Goal: Task Accomplishment & Management: Use online tool/utility

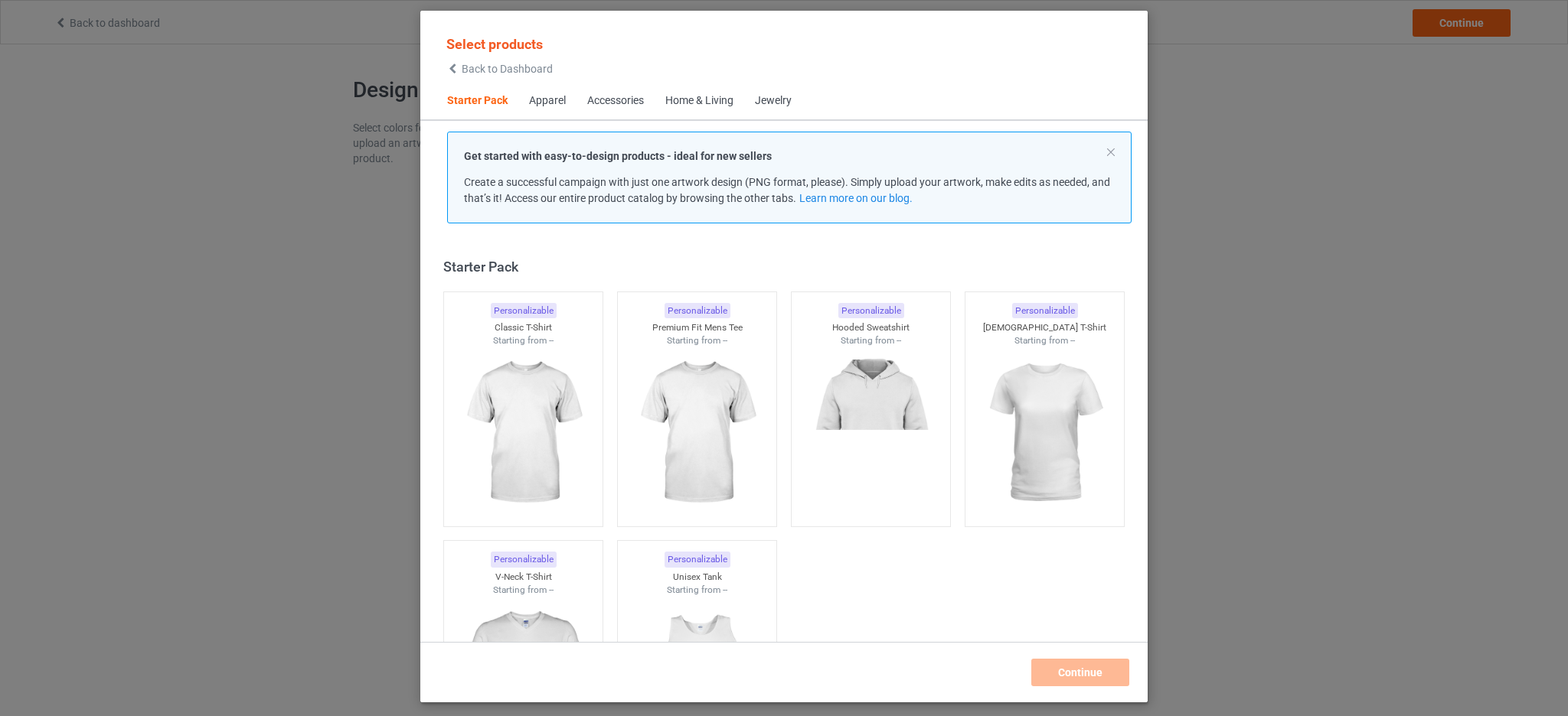
scroll to position [20, 0]
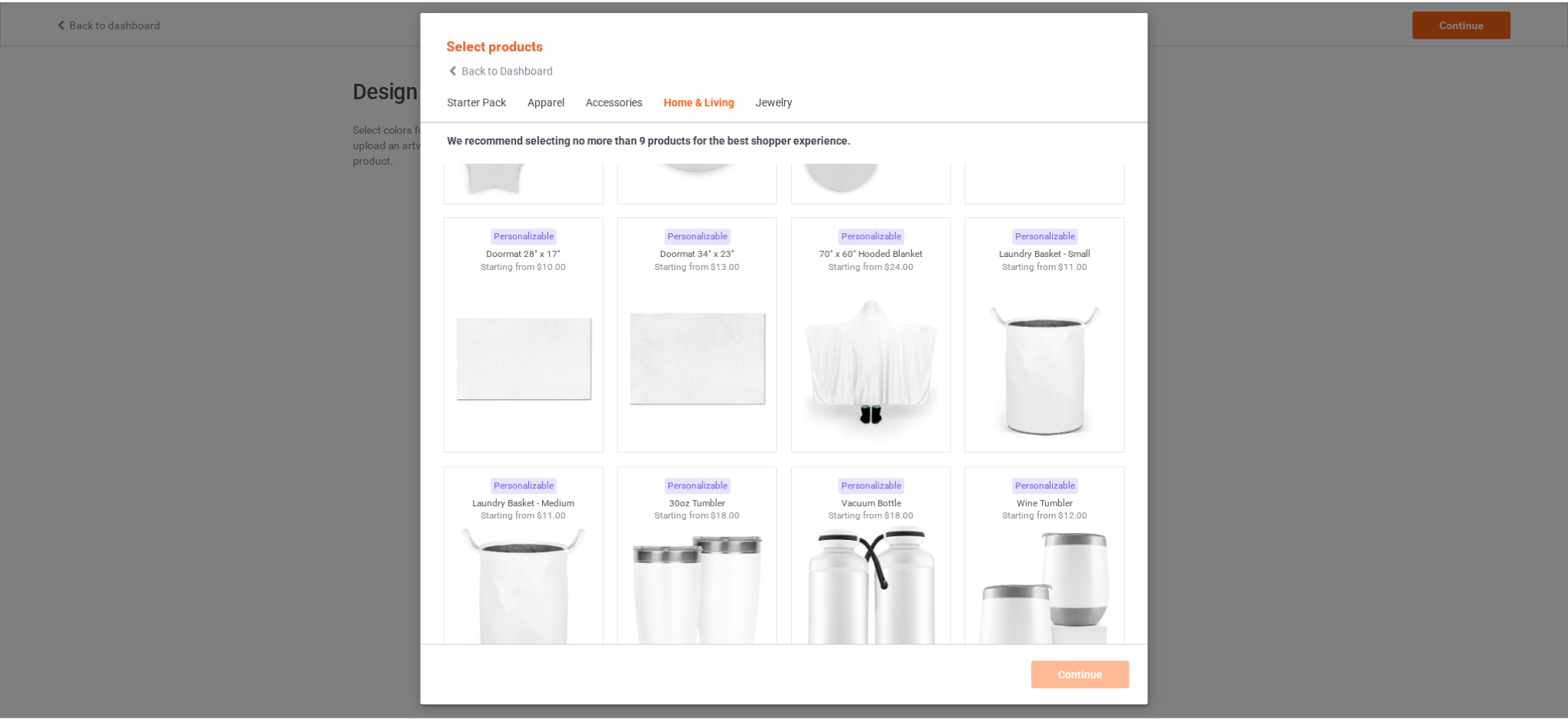
scroll to position [11997, 0]
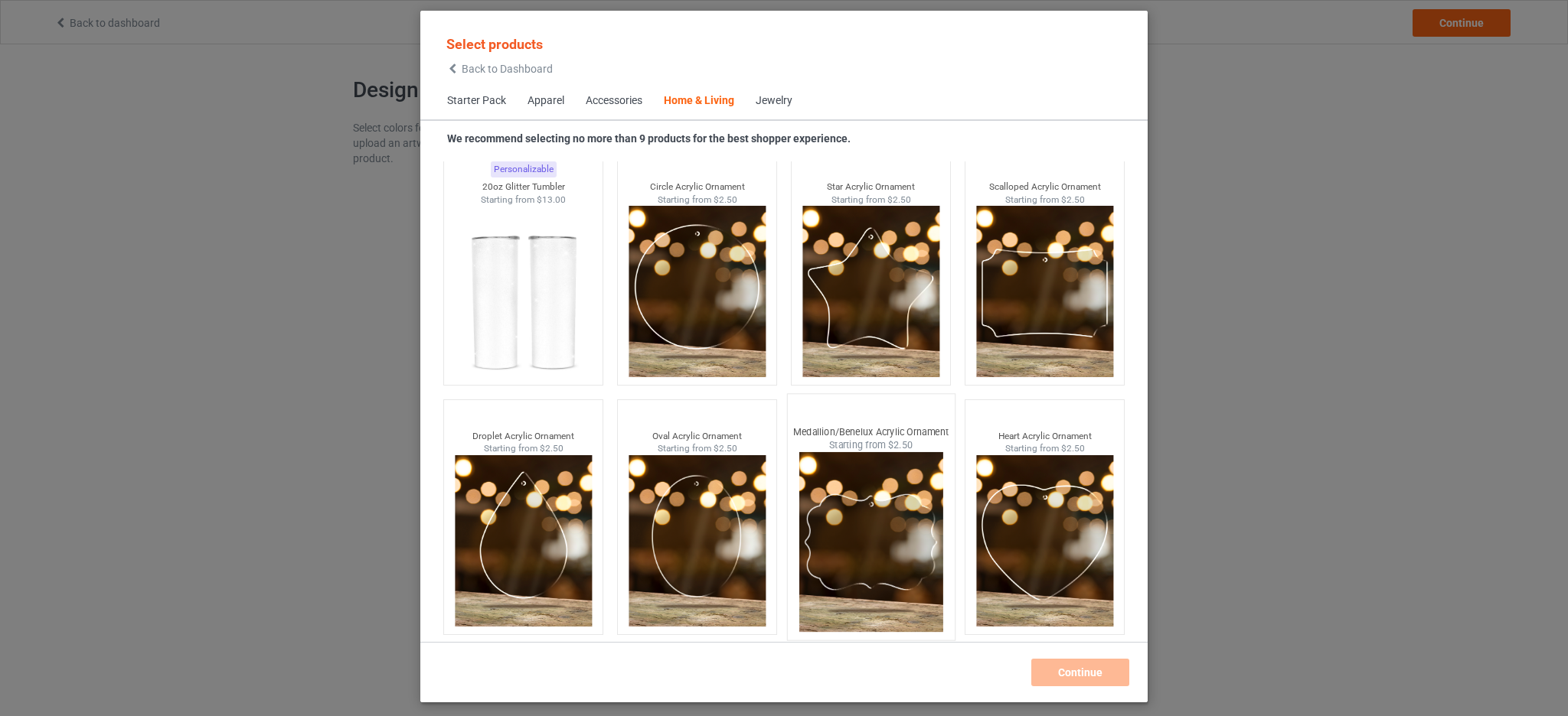
click at [886, 549] on img at bounding box center [871, 542] width 144 height 180
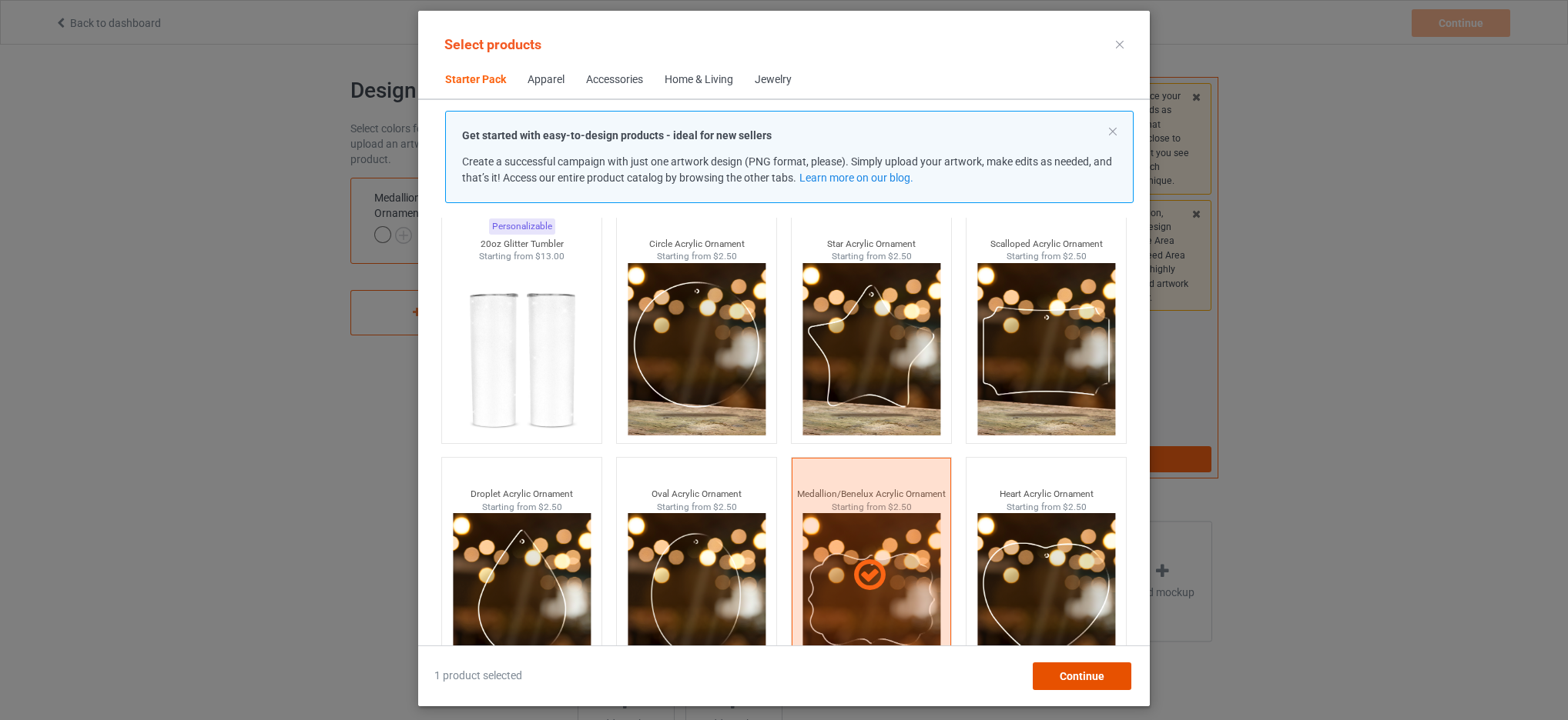
click at [1082, 675] on span "Continue" at bounding box center [1082, 676] width 45 height 12
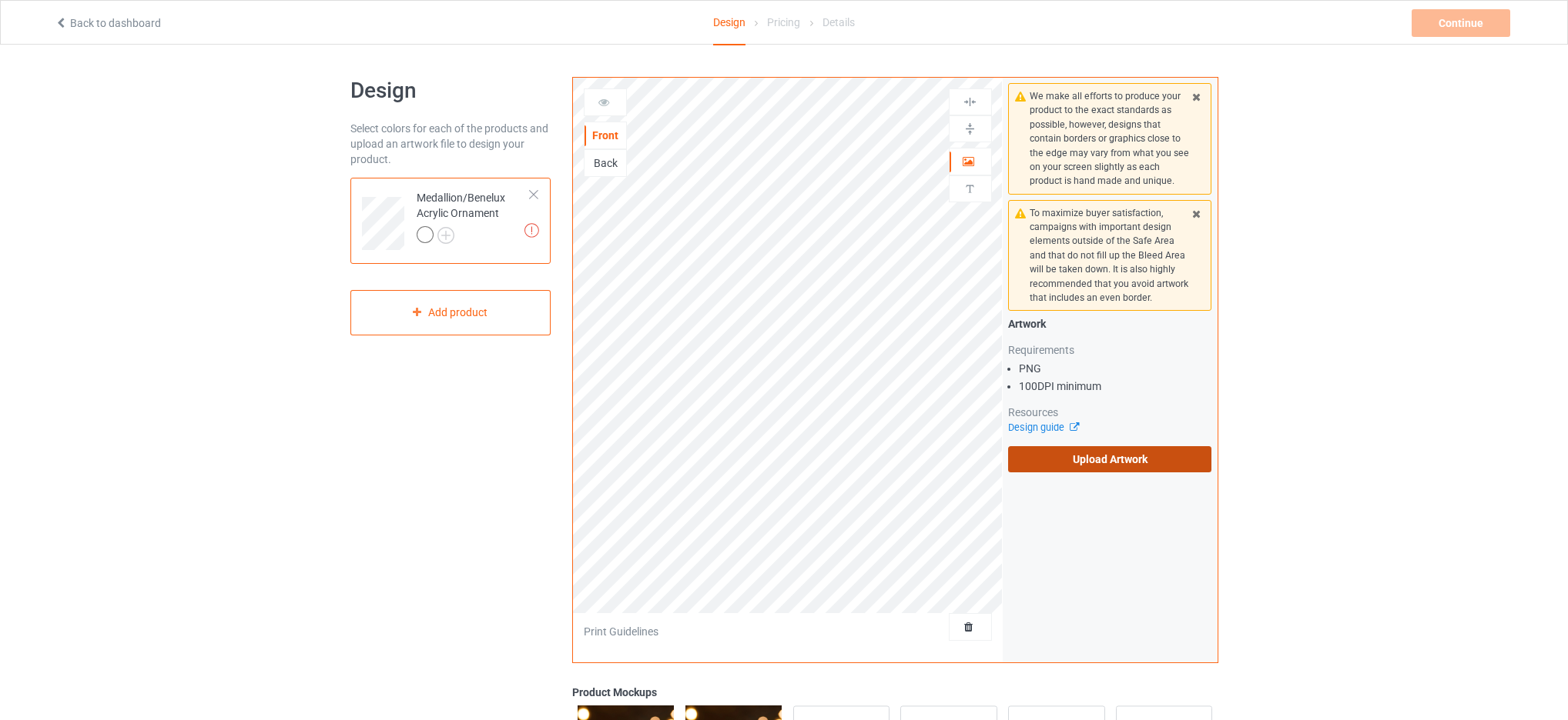
click at [1094, 456] on label "Upload Artwork" at bounding box center [1110, 459] width 204 height 26
click at [0, 0] on input "Upload Artwork" at bounding box center [0, 0] width 0 height 0
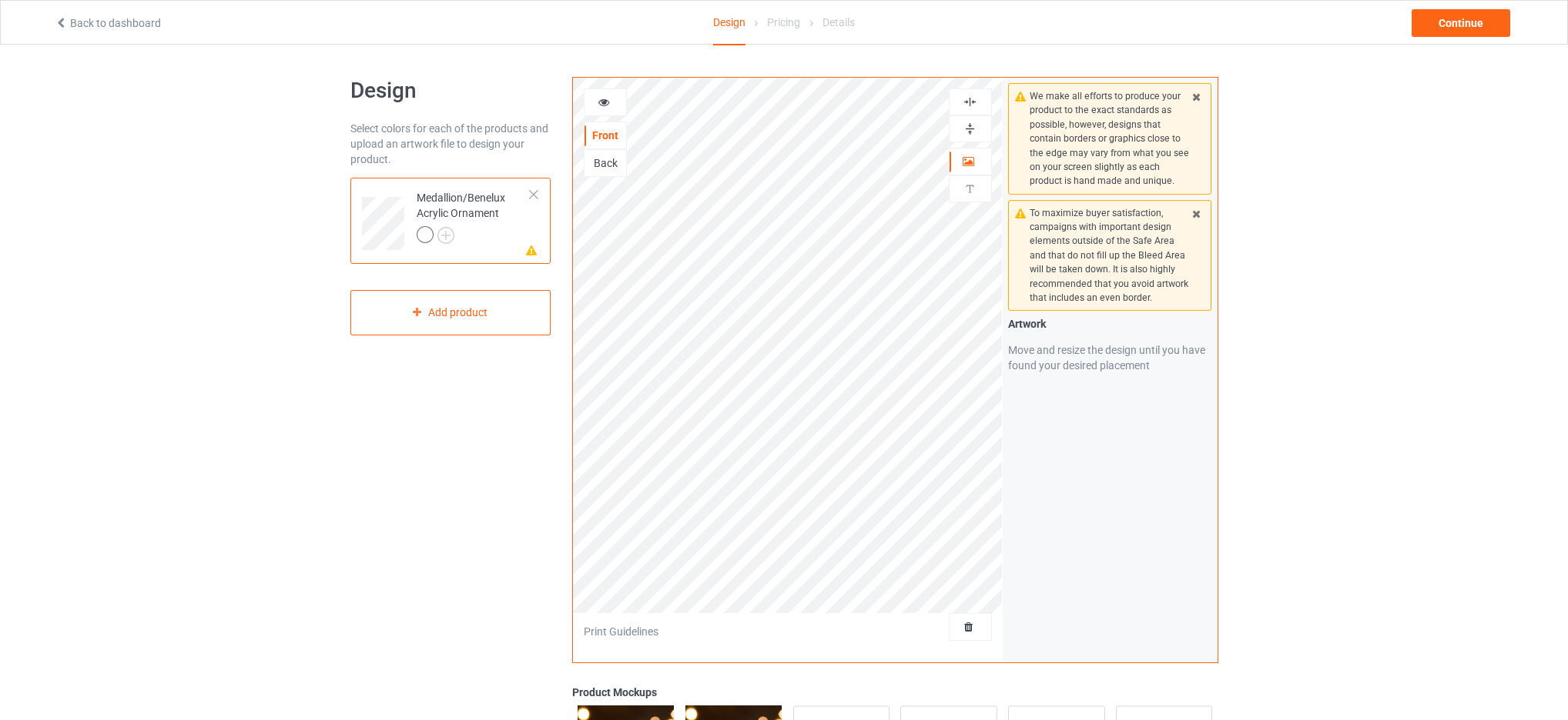
click at [976, 101] on img at bounding box center [970, 102] width 15 height 15
click at [979, 130] on div at bounding box center [970, 129] width 42 height 15
click at [595, 110] on div at bounding box center [606, 101] width 43 height 27
click at [601, 108] on div at bounding box center [606, 102] width 42 height 16
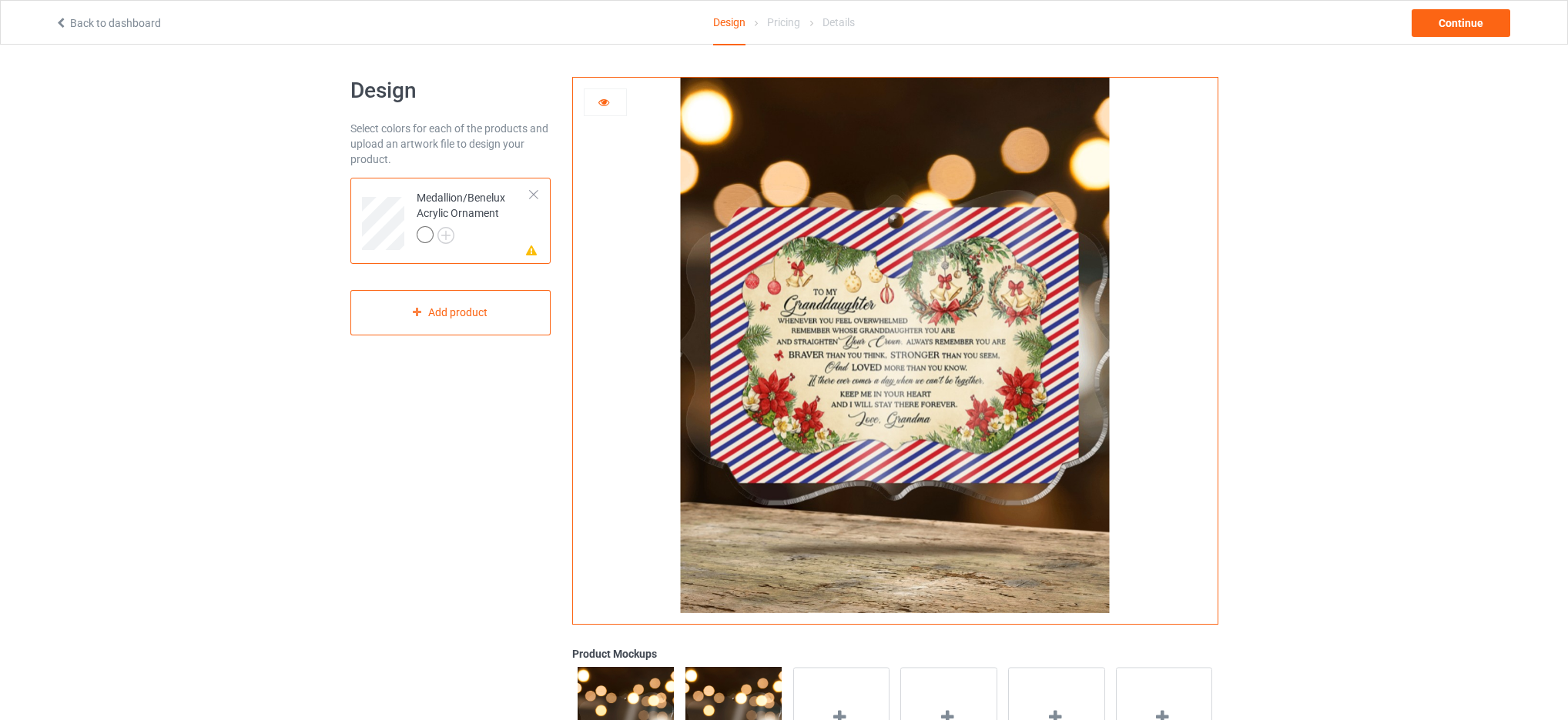
click at [611, 100] on div at bounding box center [606, 102] width 42 height 16
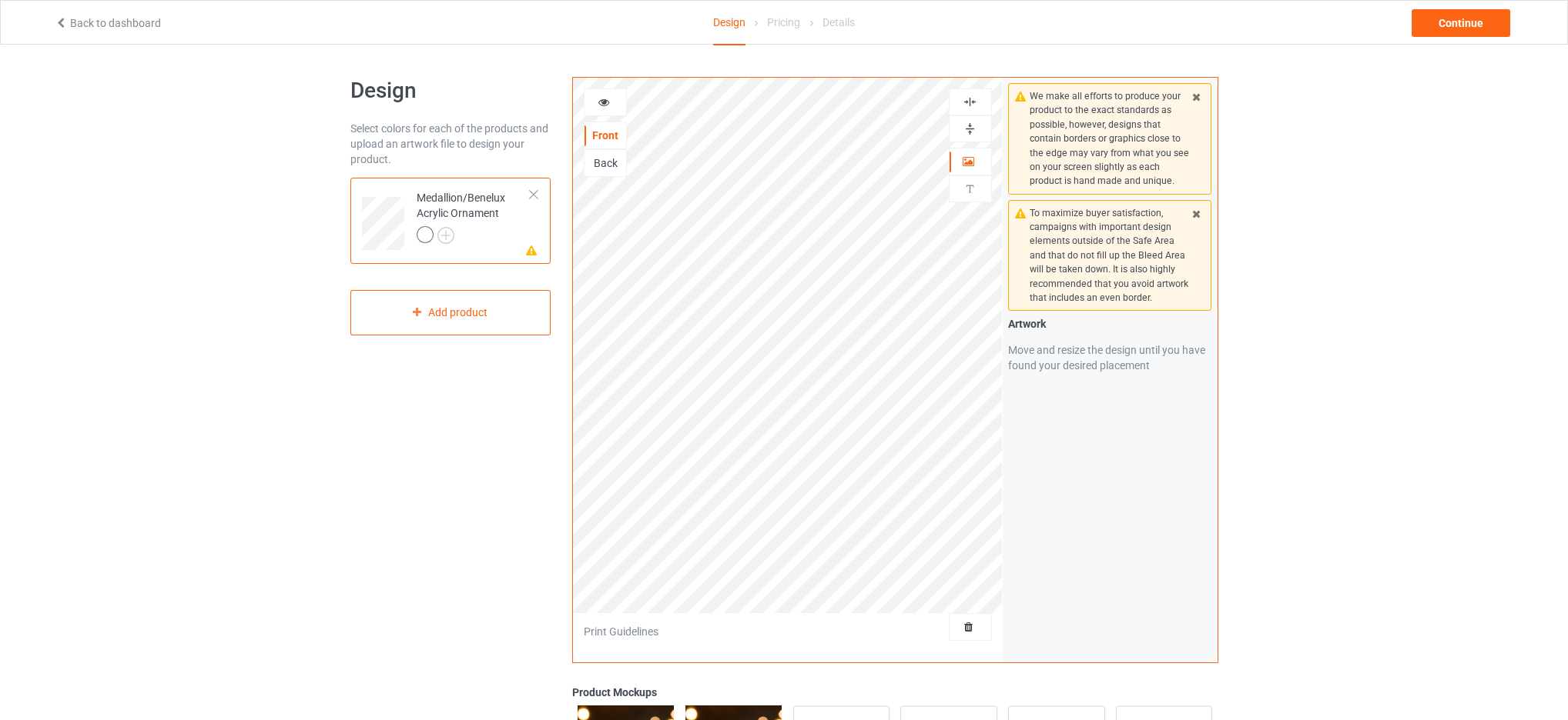
drag, startPoint x: 972, startPoint y: 126, endPoint x: 971, endPoint y: 96, distance: 30.0
click at [972, 126] on img at bounding box center [970, 129] width 15 height 15
click at [971, 95] on img at bounding box center [970, 102] width 15 height 15
click at [599, 105] on icon at bounding box center [604, 100] width 13 height 11
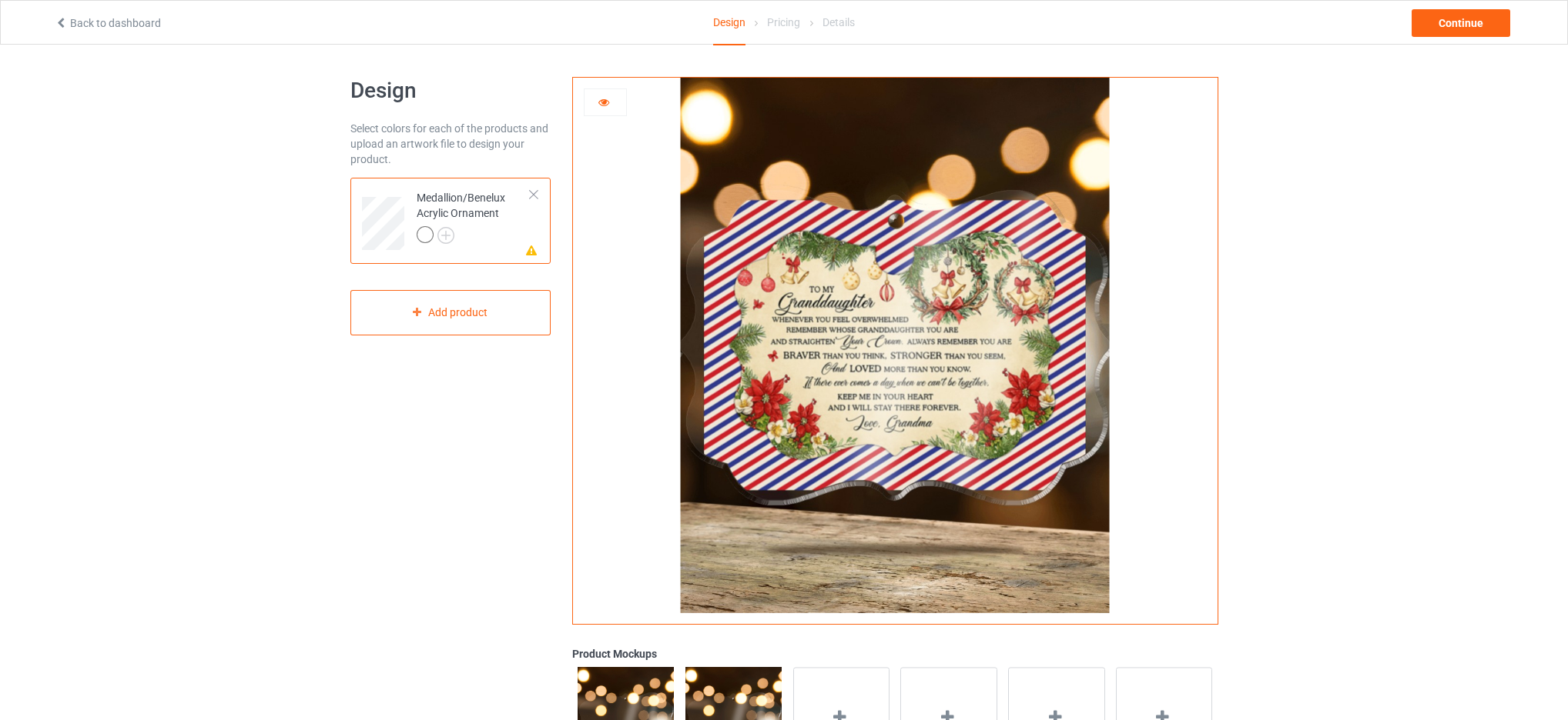
click at [597, 101] on icon at bounding box center [604, 100] width 13 height 11
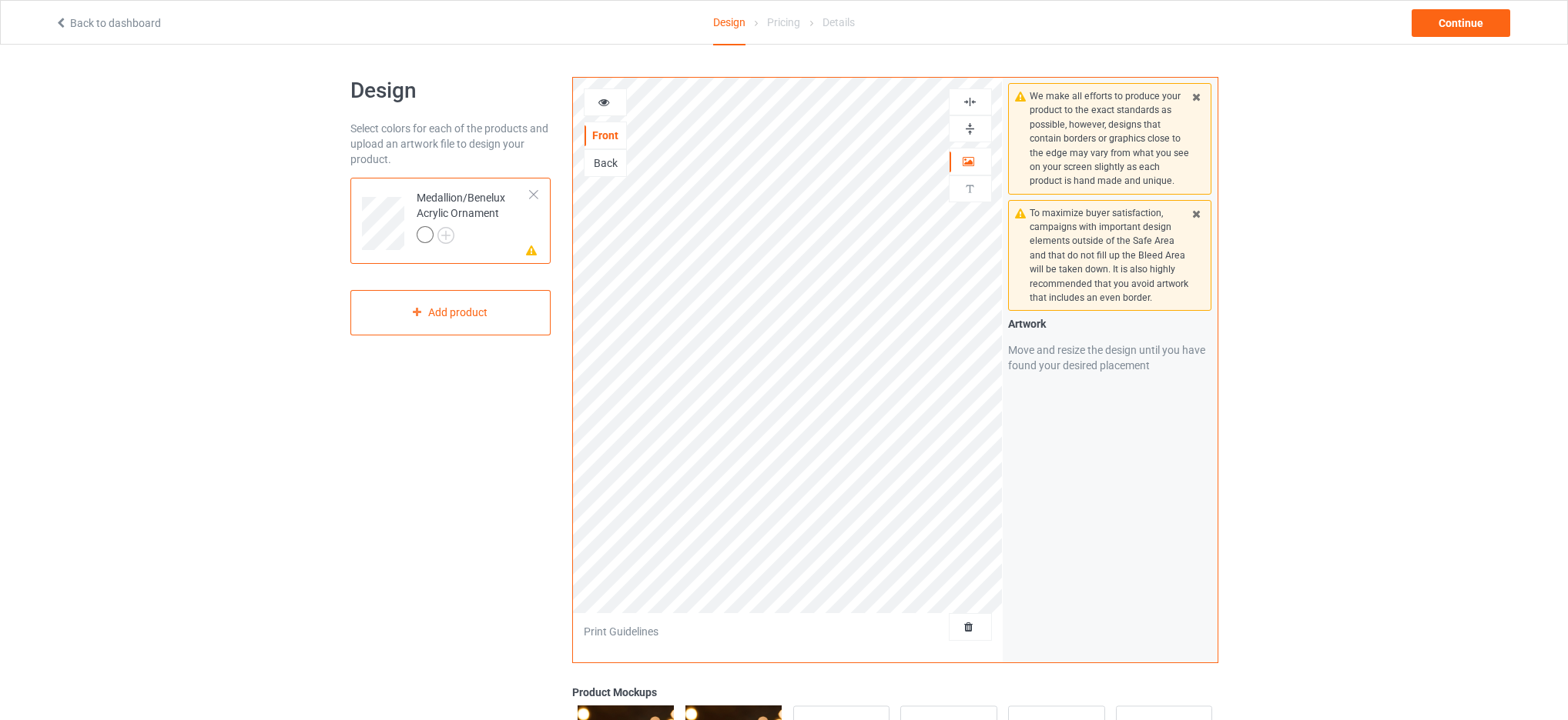
click at [487, 215] on div "Medallion/Benelux Acrylic Ornament" at bounding box center [474, 216] width 115 height 52
click at [485, 198] on div "Medallion/Benelux Acrylic Ornament" at bounding box center [474, 216] width 115 height 52
click at [459, 300] on div "Add product" at bounding box center [451, 313] width 201 height 46
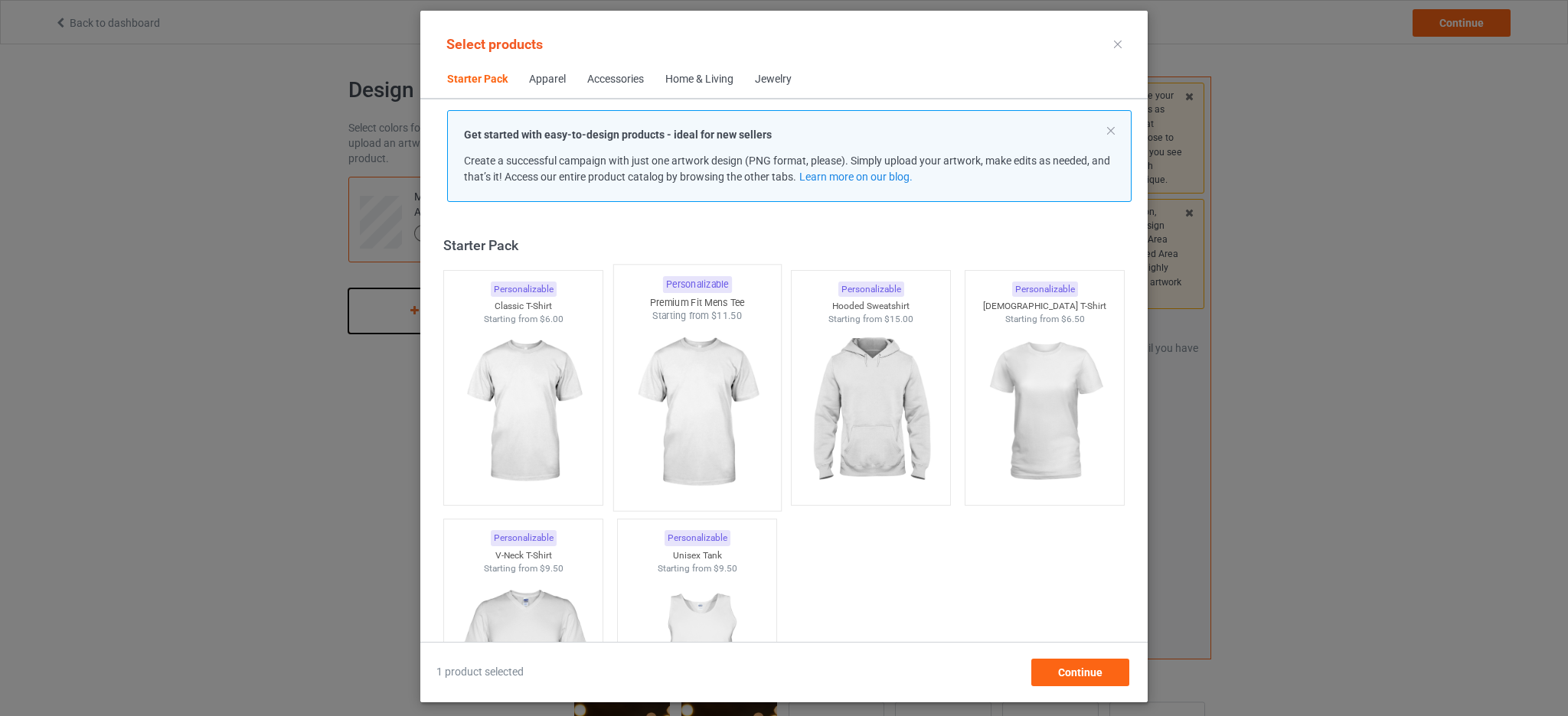
scroll to position [20, 0]
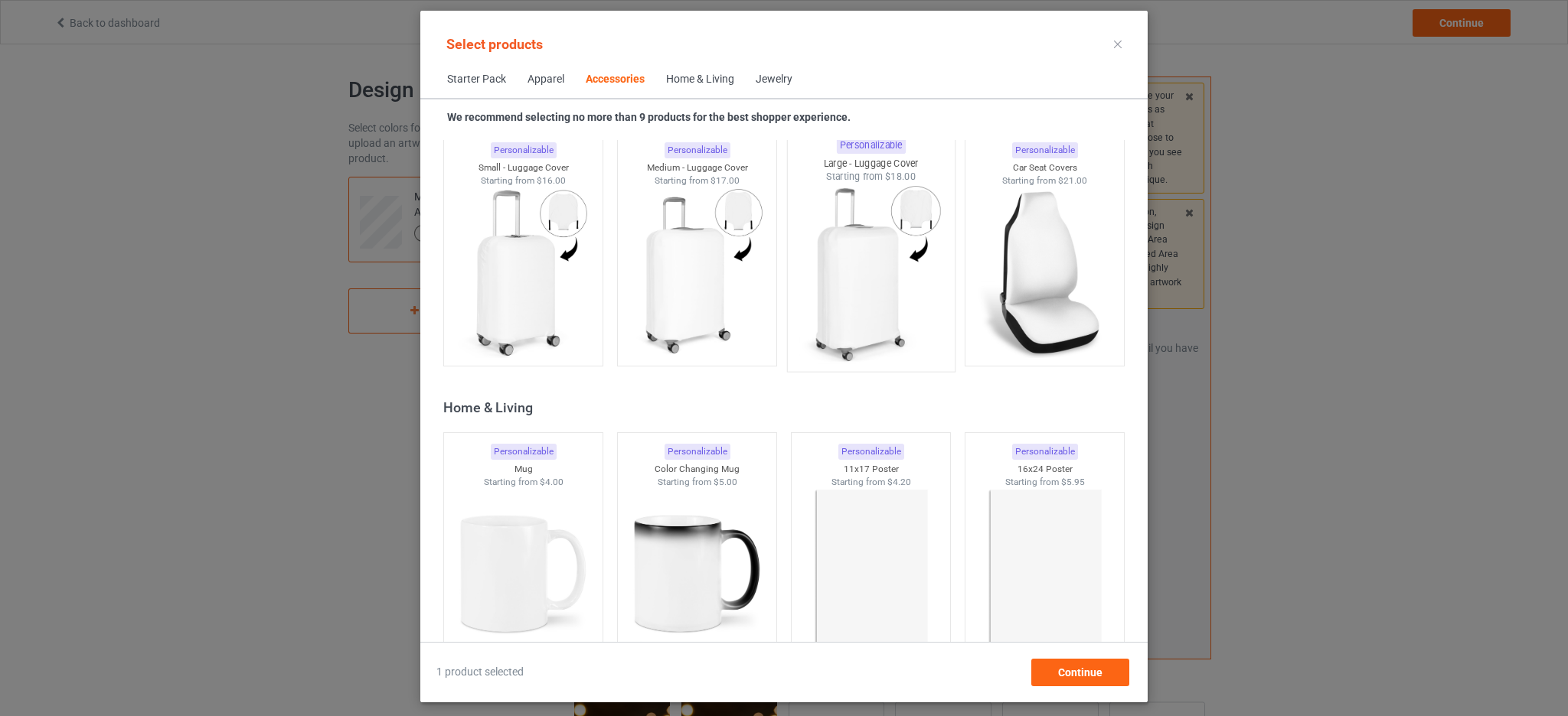
scroll to position [6709, 0]
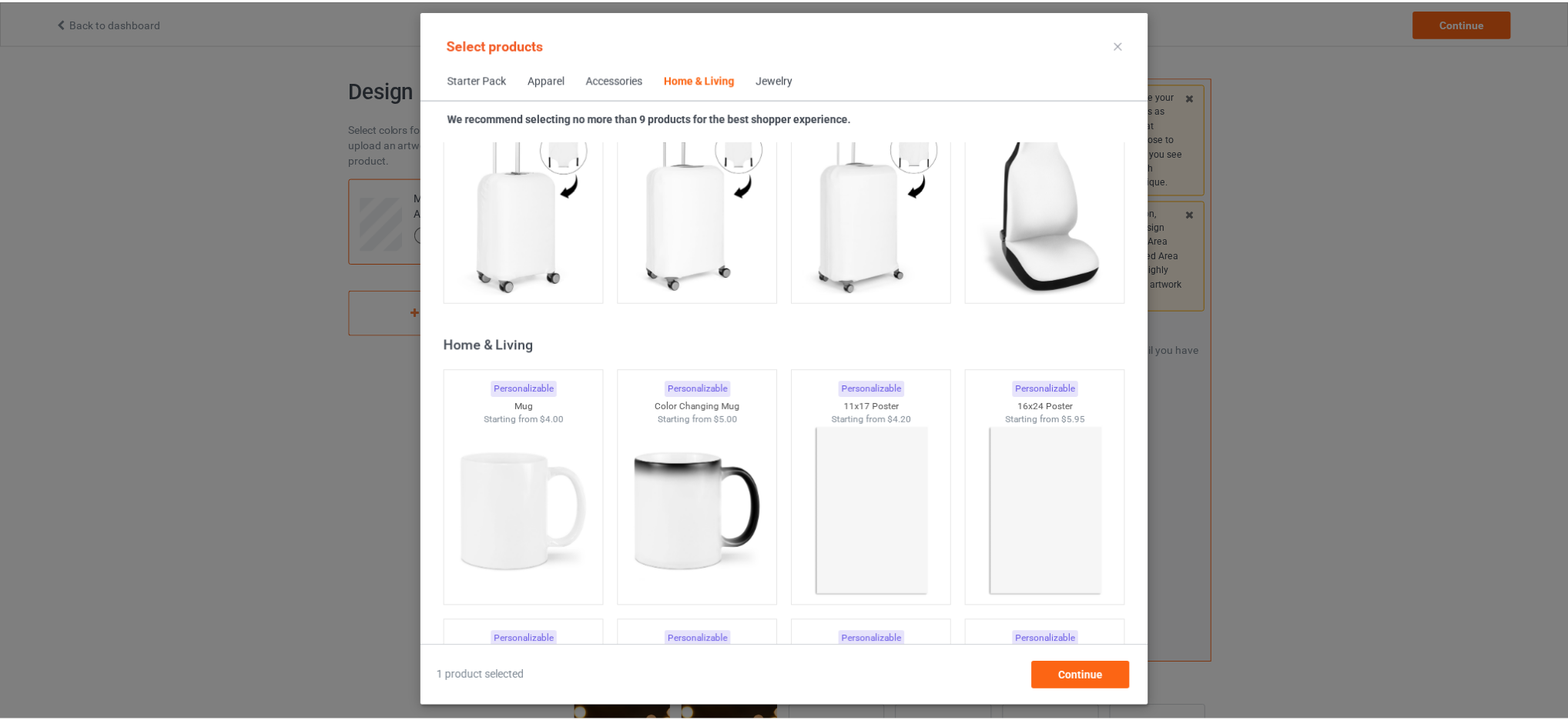
scroll to position [11976, 0]
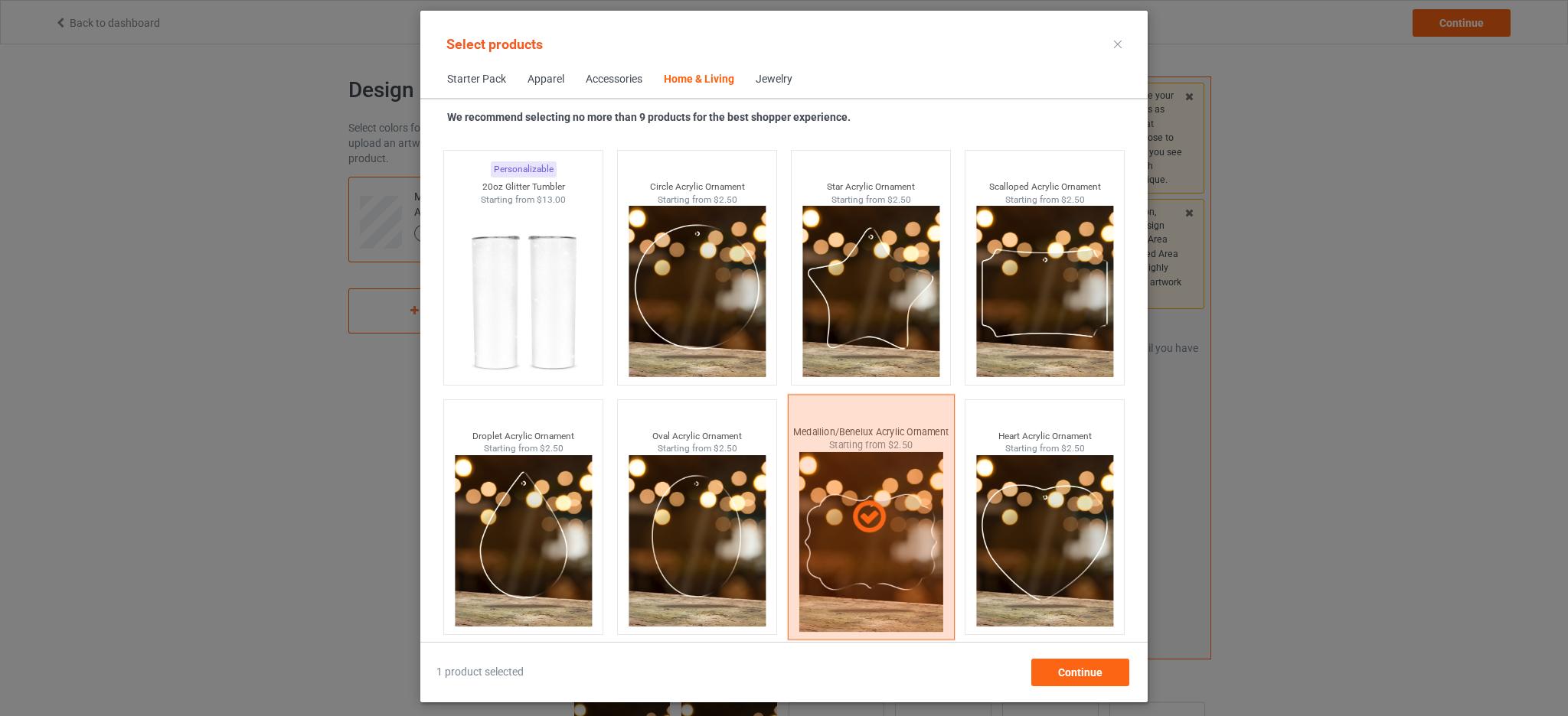
click at [858, 432] on div at bounding box center [872, 517] width 167 height 246
click at [858, 432] on div "Personalizable Medallion/Benelux Acrylic Ornament Starting from $2.50" at bounding box center [872, 517] width 169 height 247
click at [858, 432] on div at bounding box center [872, 517] width 167 height 246
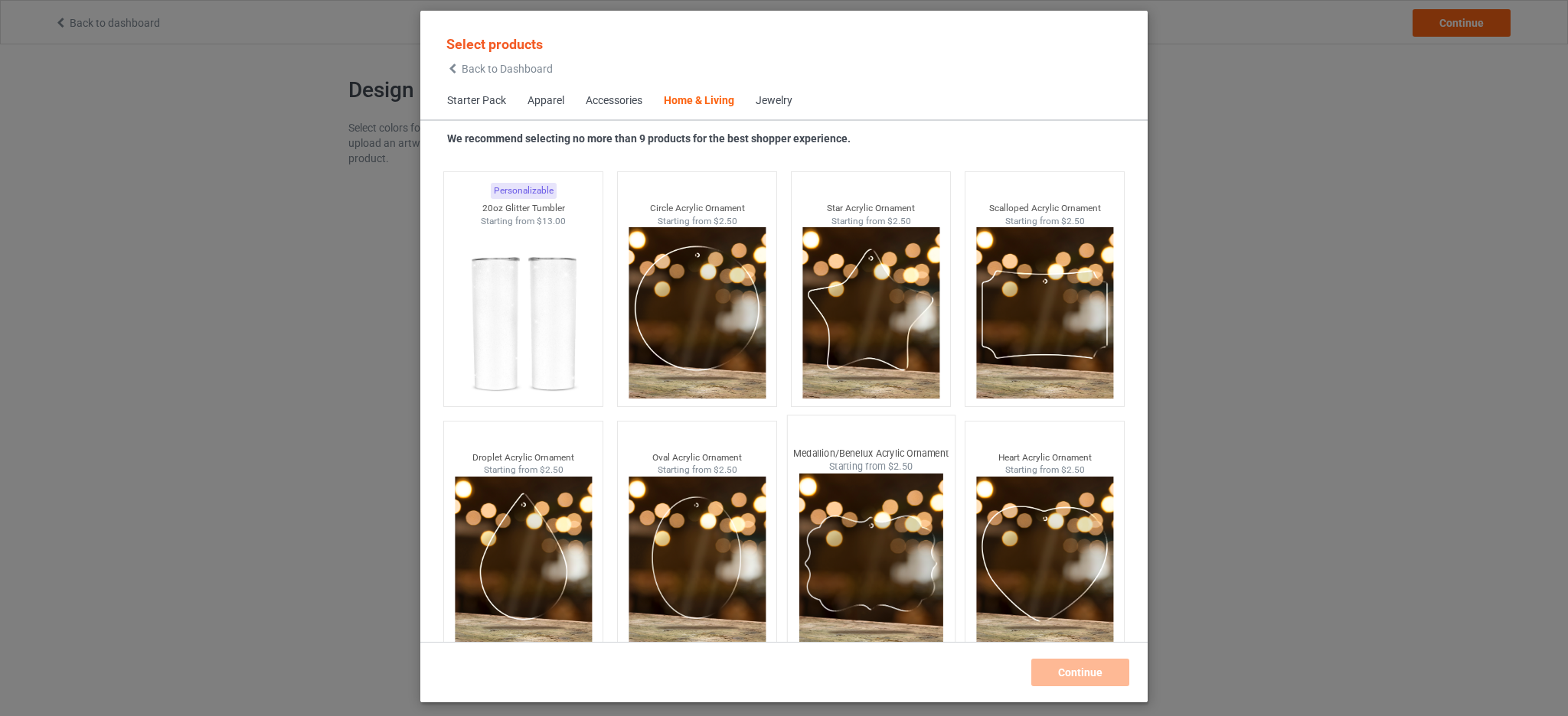
click at [876, 455] on div "Medallion/Benelux Acrylic Ornament" at bounding box center [872, 454] width 167 height 13
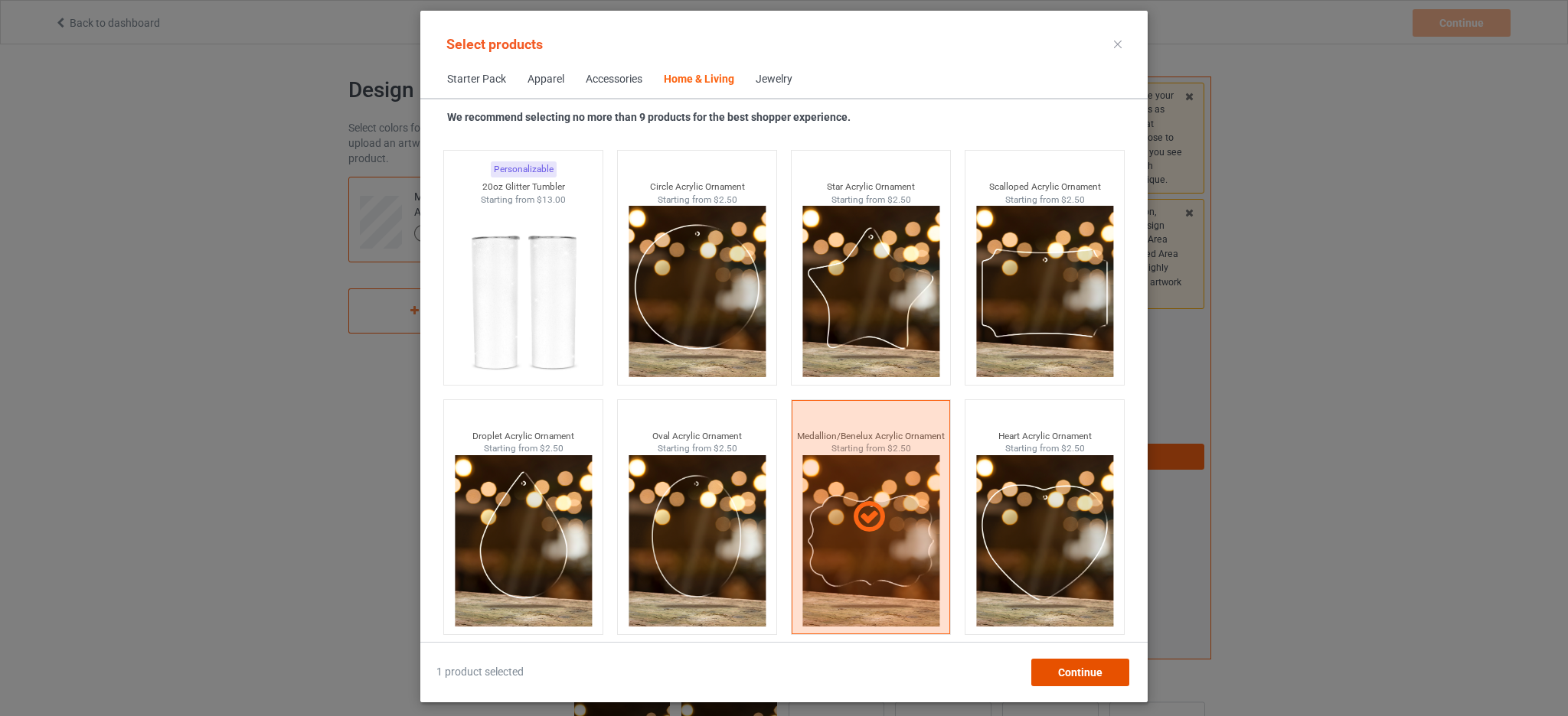
click at [1080, 670] on span "Continue" at bounding box center [1080, 672] width 45 height 12
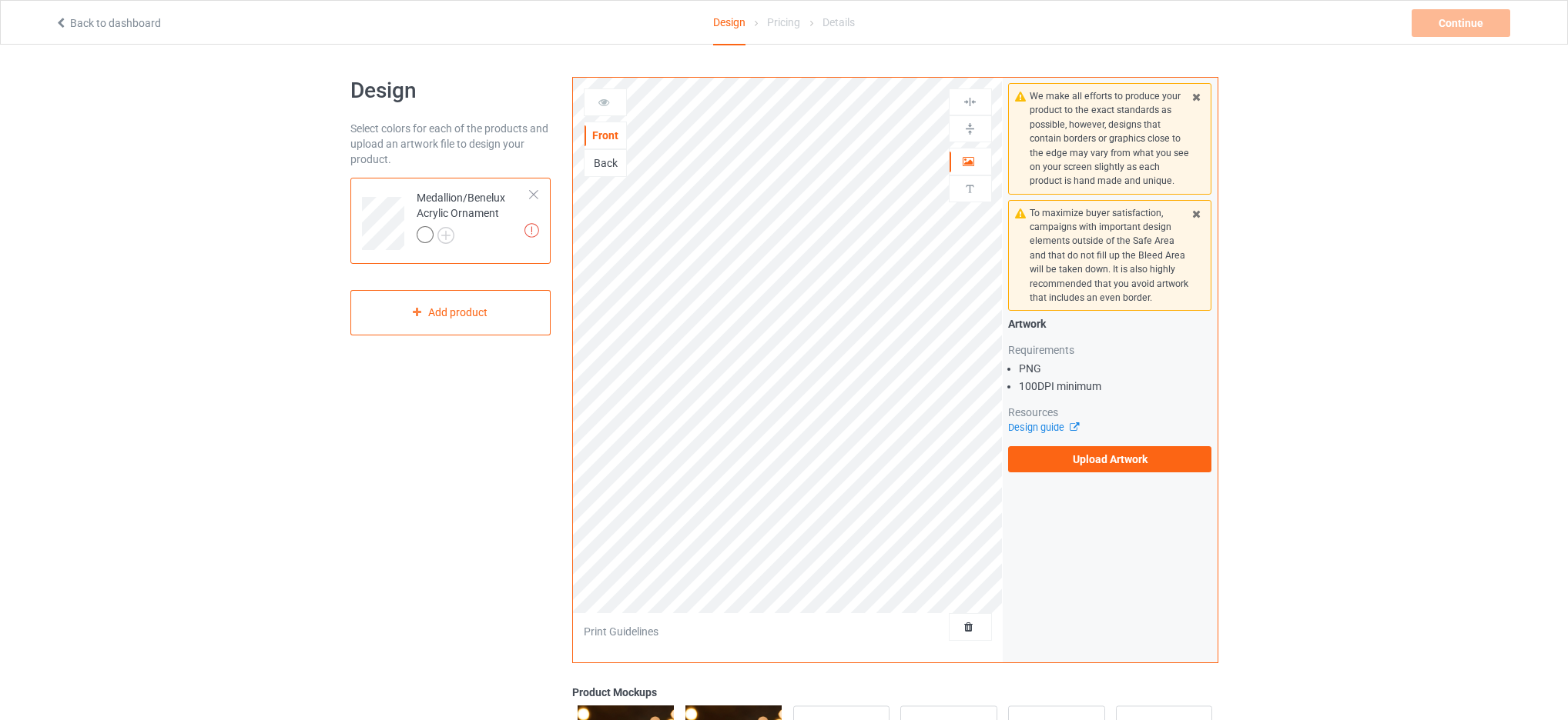
click at [484, 202] on div "Medallion/Benelux Acrylic Ornament" at bounding box center [474, 216] width 115 height 52
